Goal: Navigation & Orientation: Understand site structure

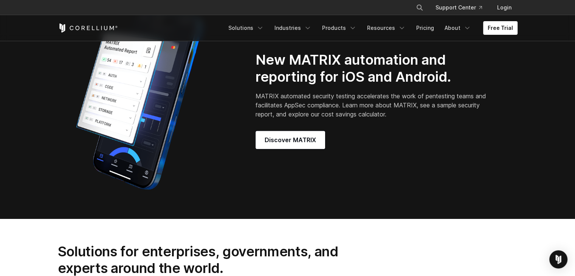
scroll to position [642, 0]
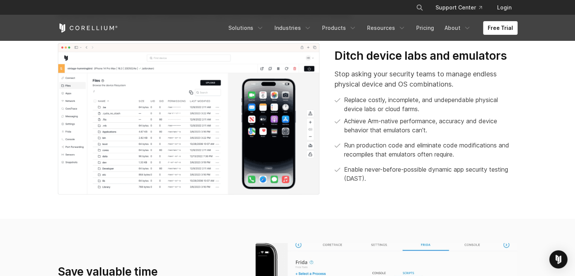
scroll to position [303, 0]
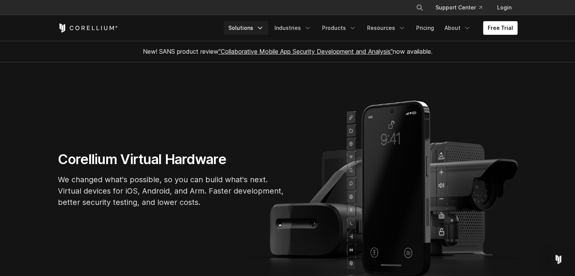
click at [246, 29] on link "Solutions" at bounding box center [246, 28] width 45 height 14
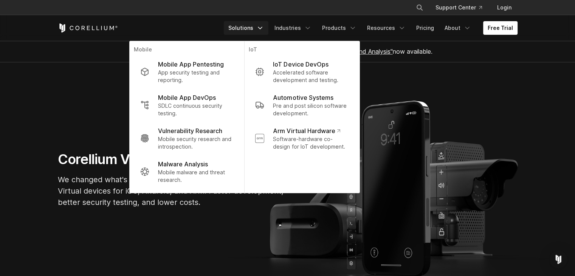
click at [246, 29] on link "Solutions" at bounding box center [246, 28] width 45 height 14
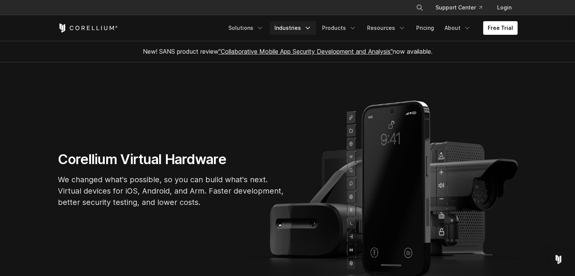
click at [288, 29] on link "Industries" at bounding box center [293, 28] width 46 height 14
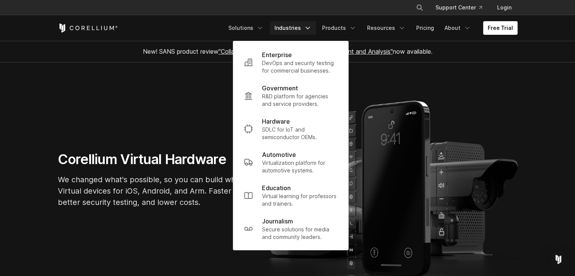
click at [288, 29] on link "Industries" at bounding box center [293, 28] width 46 height 14
